Goal: Task Accomplishment & Management: Manage account settings

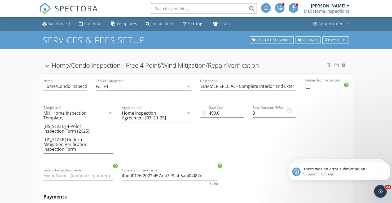
click at [351, 6] on li "Jim Duggan Max Home Inspections Role: Inspector Change Role Dashboard New Inspe…" at bounding box center [326, 8] width 51 height 17
click at [348, 6] on div at bounding box center [347, 6] width 3 height 4
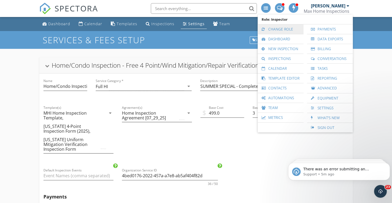
click at [285, 28] on link "Change Role" at bounding box center [280, 29] width 41 height 10
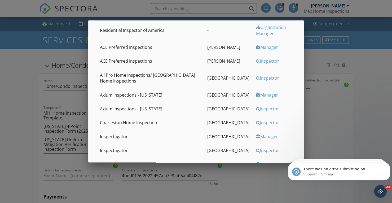
scroll to position [53, 0]
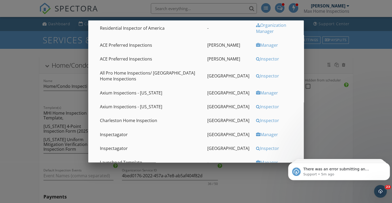
click at [256, 122] on div "Inspector" at bounding box center [276, 120] width 40 height 6
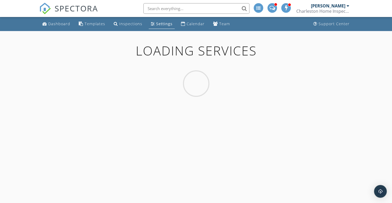
scroll to position [4082, 0]
click at [195, 24] on div "Calendar" at bounding box center [195, 23] width 18 height 5
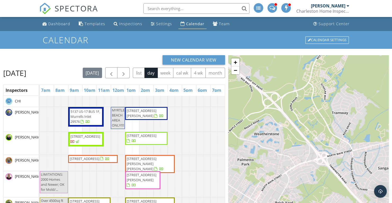
scroll to position [4082, 0]
click at [114, 73] on span "button" at bounding box center [111, 73] width 6 height 6
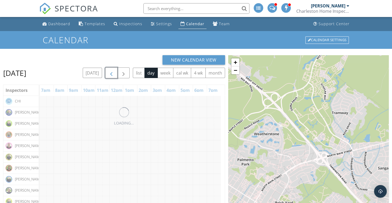
click at [114, 73] on span "button" at bounding box center [111, 73] width 6 height 6
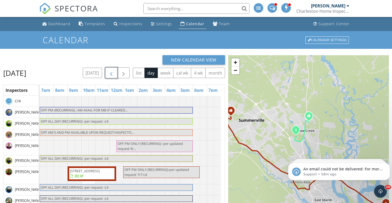
click at [114, 73] on span "button" at bounding box center [111, 73] width 6 height 6
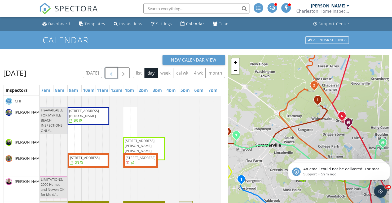
click at [91, 118] on span "1611 James Island Ave, North Myrtle Beach 29582" at bounding box center [84, 113] width 30 height 10
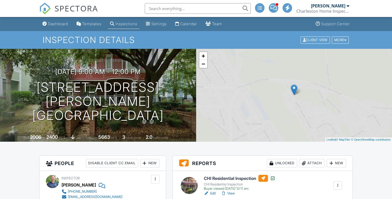
scroll to position [53, 0]
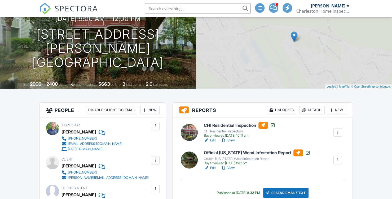
click at [234, 140] on link "View" at bounding box center [228, 139] width 14 height 5
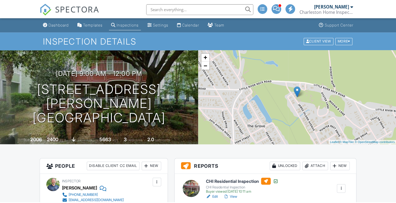
scroll to position [4082, 0]
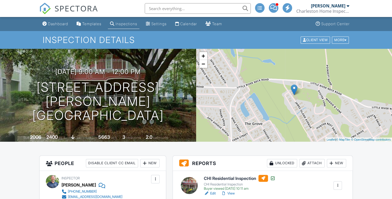
click at [347, 6] on div at bounding box center [347, 6] width 3 height 4
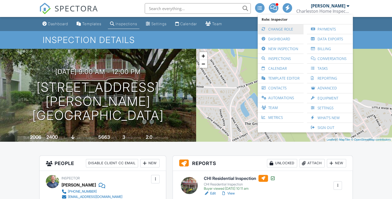
click at [281, 29] on link "Change Role" at bounding box center [280, 29] width 41 height 10
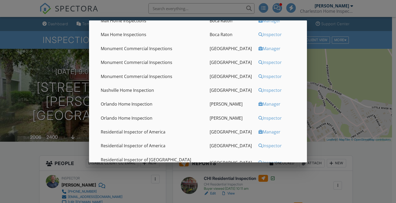
scroll to position [274, 0]
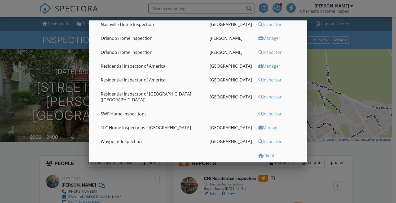
click at [261, 138] on div "Inspector" at bounding box center [278, 141] width 41 height 6
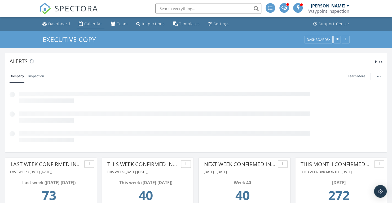
click at [95, 24] on div "Calendar" at bounding box center [93, 23] width 18 height 5
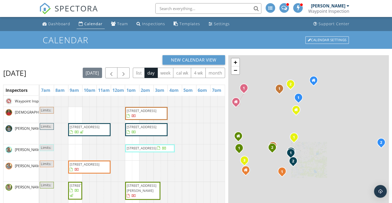
scroll to position [4082, 0]
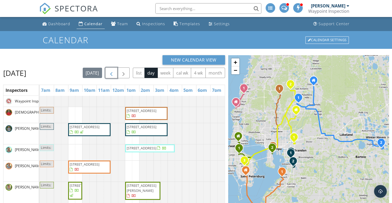
click at [114, 72] on span "button" at bounding box center [111, 73] width 6 height 6
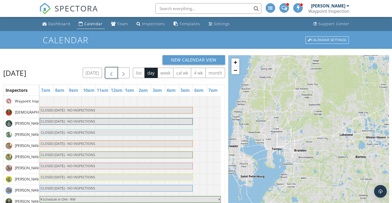
click at [114, 72] on span "button" at bounding box center [111, 73] width 6 height 6
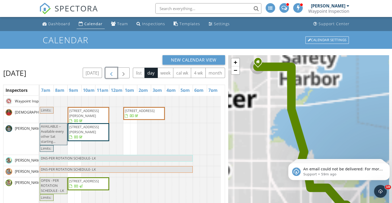
click at [114, 72] on span "button" at bounding box center [111, 73] width 6 height 6
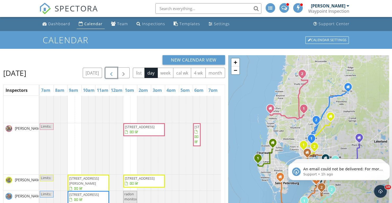
scroll to position [238, 0]
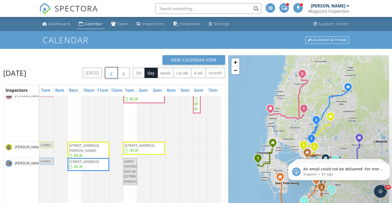
click at [82, 152] on span "4108 N Thatcher Ave, Tampa 33614" at bounding box center [84, 148] width 30 height 10
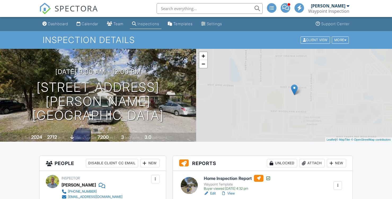
click at [233, 190] on link "View" at bounding box center [228, 192] width 14 height 5
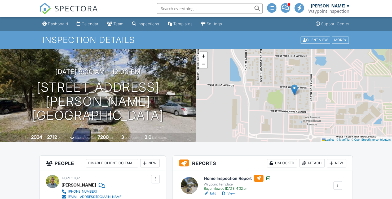
click at [216, 24] on div "Settings" at bounding box center [213, 23] width 15 height 5
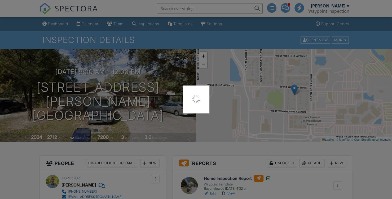
scroll to position [3993, 0]
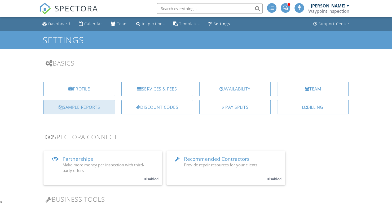
click at [90, 104] on div "Sample Reports" at bounding box center [78, 107] width 71 height 14
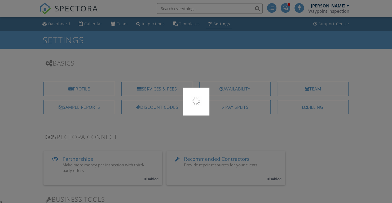
scroll to position [3962, 0]
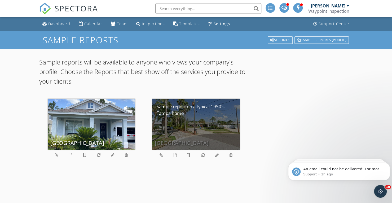
click at [184, 127] on div "[GEOGRAPHIC_DATA]" at bounding box center [195, 123] width 87 height 51
click at [173, 134] on div "[GEOGRAPHIC_DATA]" at bounding box center [195, 123] width 87 height 51
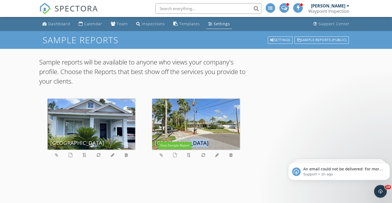
click at [174, 157] on link at bounding box center [175, 155] width 4 height 6
click at [387, 164] on icon "Dismiss notification" at bounding box center [388, 163] width 3 height 3
click at [387, 164] on icon "Dismiss notification" at bounding box center [388, 164] width 2 height 2
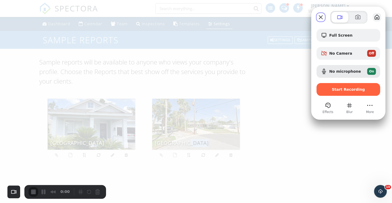
click at [380, 17] on button "My library" at bounding box center [376, 17] width 8 height 8
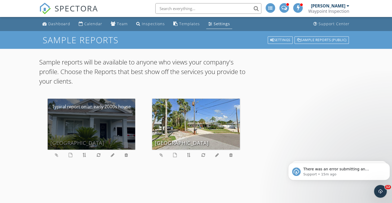
click at [93, 121] on div "Newer House" at bounding box center [91, 123] width 87 height 51
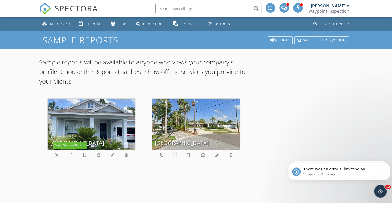
click at [71, 156] on icon at bounding box center [70, 154] width 4 height 4
click at [92, 23] on div "Calendar" at bounding box center [93, 23] width 18 height 5
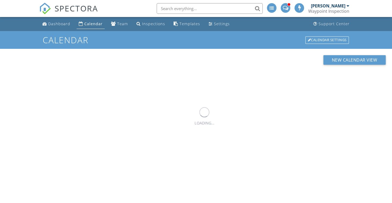
scroll to position [380, 0]
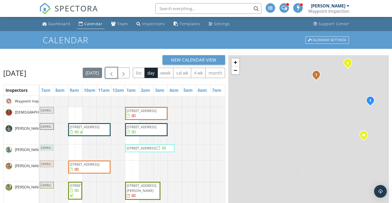
scroll to position [4082, 0]
click at [114, 73] on span "button" at bounding box center [111, 73] width 6 height 6
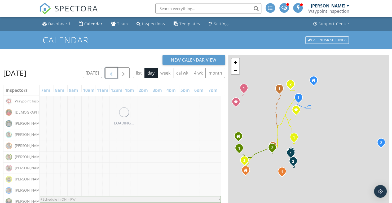
click at [114, 74] on span "button" at bounding box center [111, 73] width 6 height 6
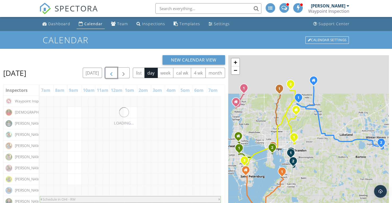
click at [114, 74] on span "button" at bounding box center [111, 73] width 6 height 6
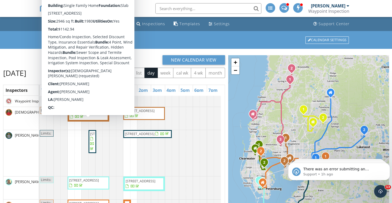
click at [90, 114] on span "4205 Wayside Willow Ct, Tampa 33618" at bounding box center [85, 111] width 30 height 5
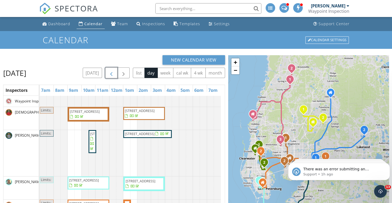
click at [92, 114] on span "4205 Wayside Willow Ct, Tampa 33618" at bounding box center [85, 111] width 30 height 5
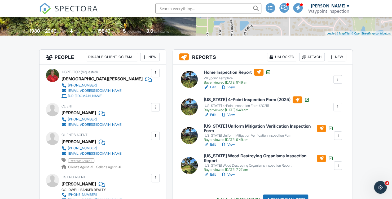
click at [155, 56] on div "New" at bounding box center [149, 57] width 19 height 8
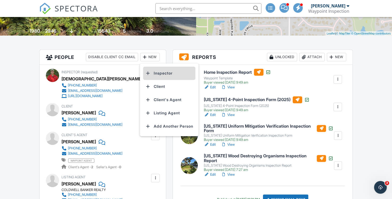
click at [167, 70] on li "Inspector" at bounding box center [169, 72] width 52 height 13
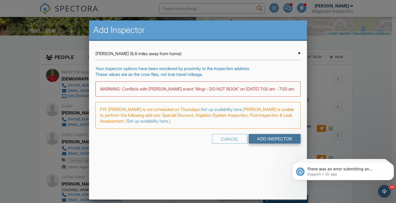
click at [266, 143] on input "Add Inspector" at bounding box center [274, 139] width 52 height 10
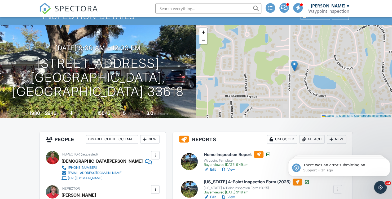
scroll to position [53, 0]
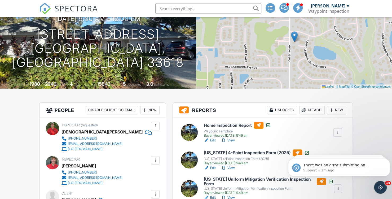
click at [156, 159] on div at bounding box center [154, 159] width 5 height 5
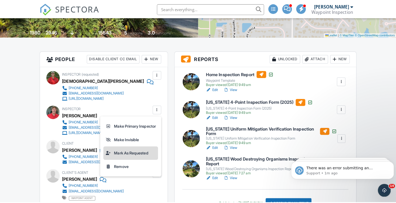
scroll to position [106, 0]
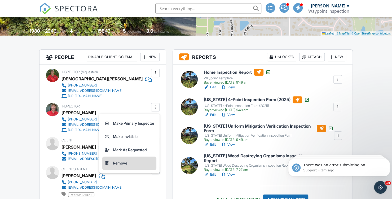
click at [120, 162] on li "Remove" at bounding box center [129, 162] width 54 height 13
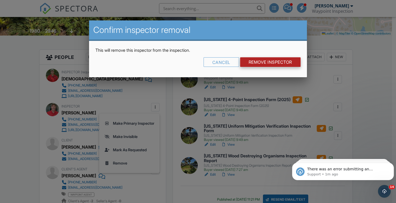
click at [256, 60] on input "Remove Inspector" at bounding box center [270, 62] width 60 height 10
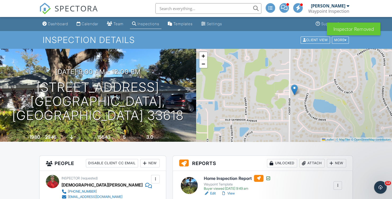
click at [150, 164] on div "New" at bounding box center [149, 163] width 19 height 8
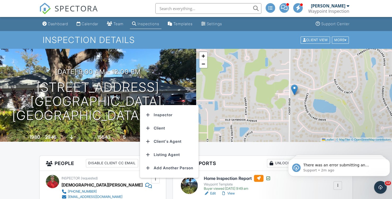
click at [224, 44] on h1 "Inspection Details" at bounding box center [196, 39] width 307 height 9
